Goal: Find specific page/section: Find specific page/section

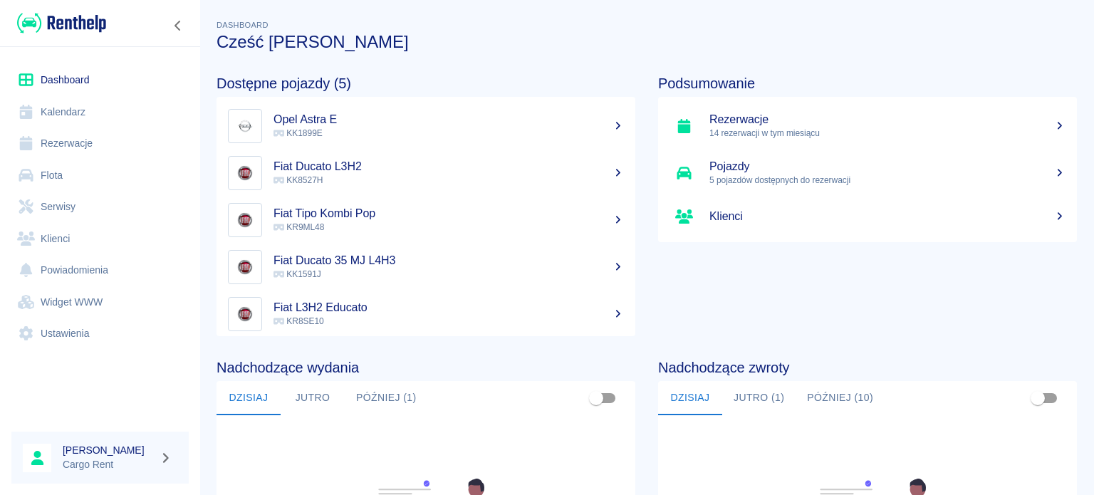
click at [57, 232] on link "Klienci" at bounding box center [99, 239] width 177 height 32
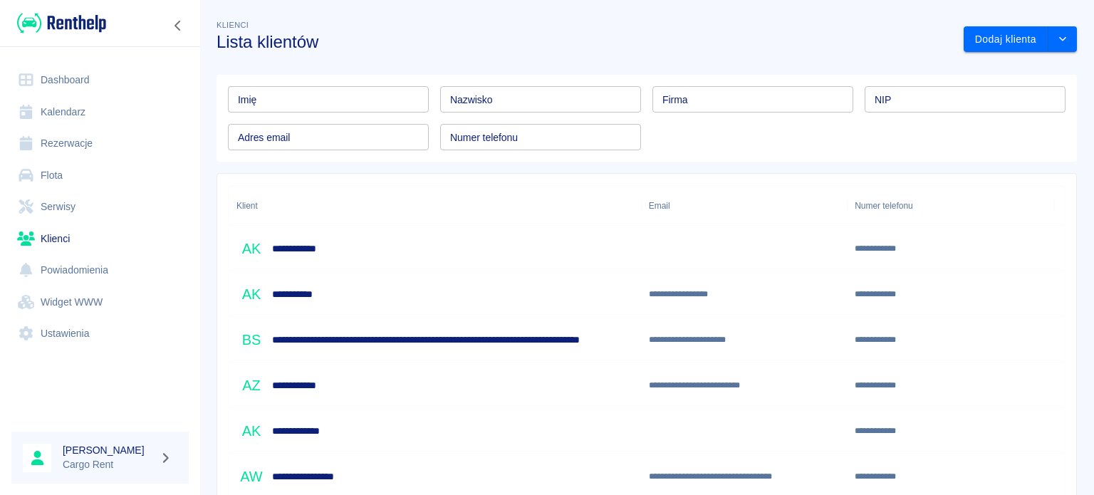
click at [531, 133] on input "Numer telefonu" at bounding box center [540, 137] width 201 height 26
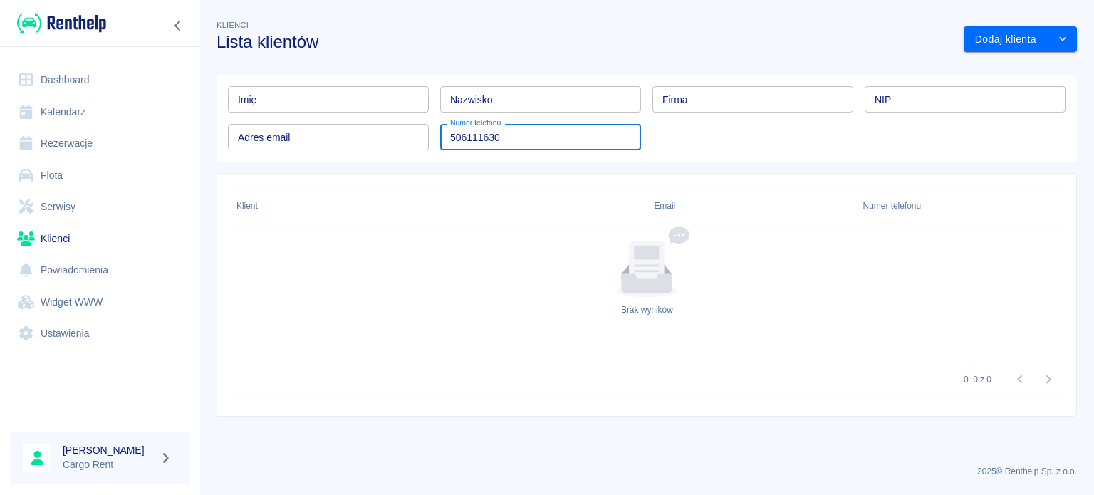
type input "506111630"
click at [38, 23] on img at bounding box center [61, 23] width 89 height 24
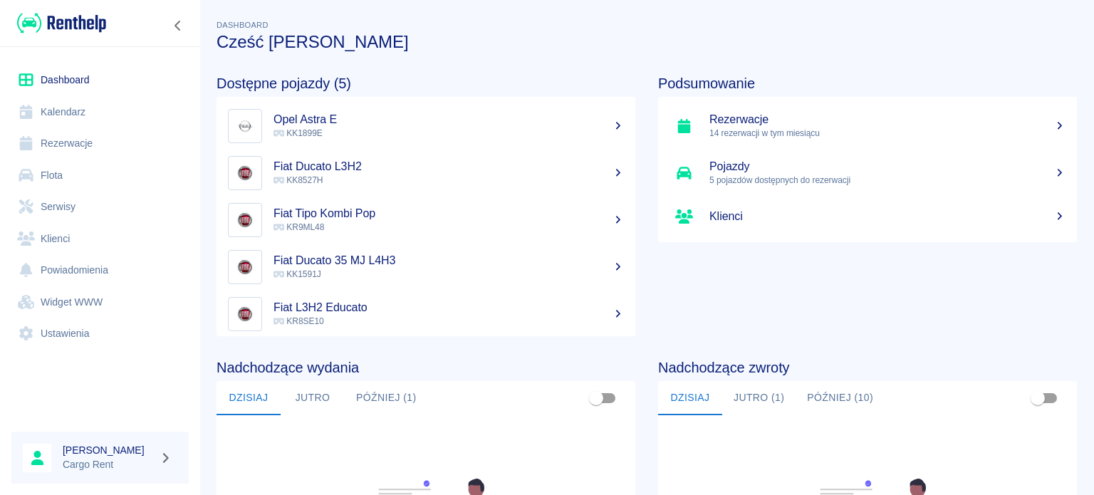
click at [65, 12] on img at bounding box center [61, 23] width 89 height 24
